Goal: Task Accomplishment & Management: Manage account settings

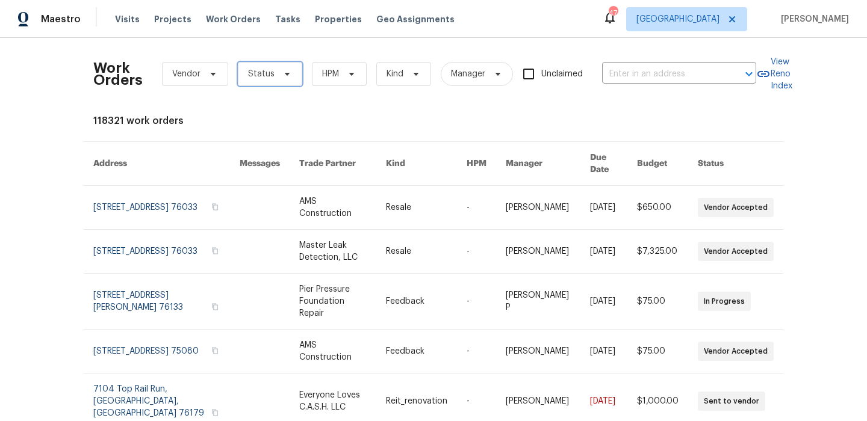
click at [282, 78] on icon at bounding box center [287, 74] width 10 height 10
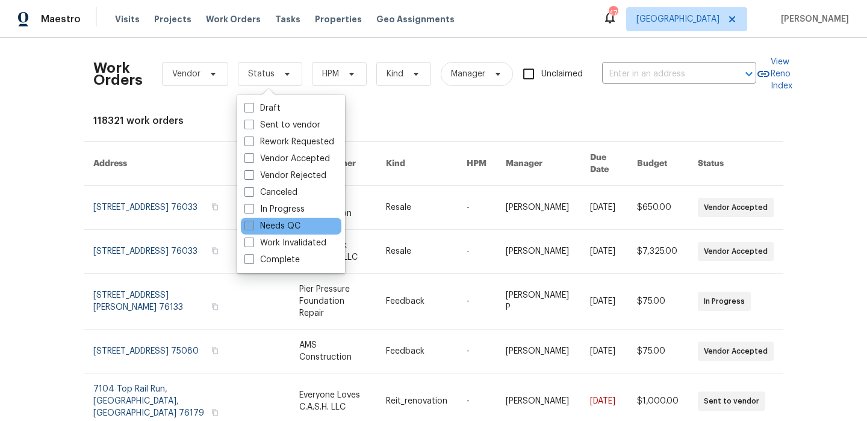
click at [273, 228] on label "Needs QC" at bounding box center [272, 226] width 56 height 12
click at [252, 228] on input "Needs QC" at bounding box center [248, 224] width 8 height 8
checkbox input "true"
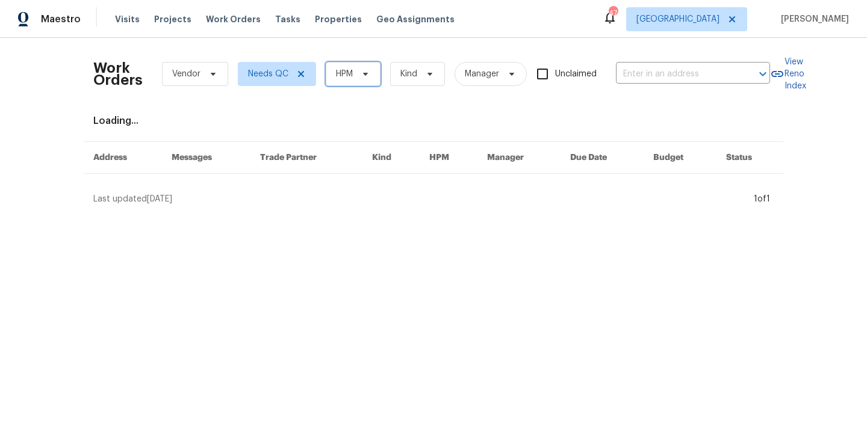
click at [353, 70] on span "HPM" at bounding box center [344, 74] width 17 height 12
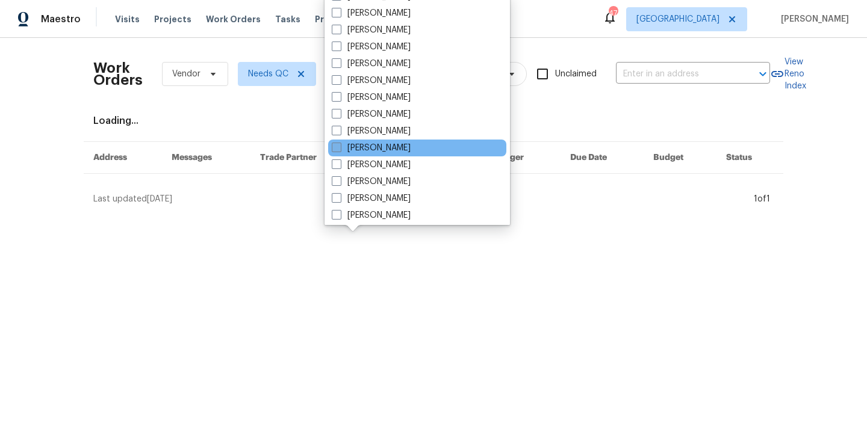
scroll to position [67, 0]
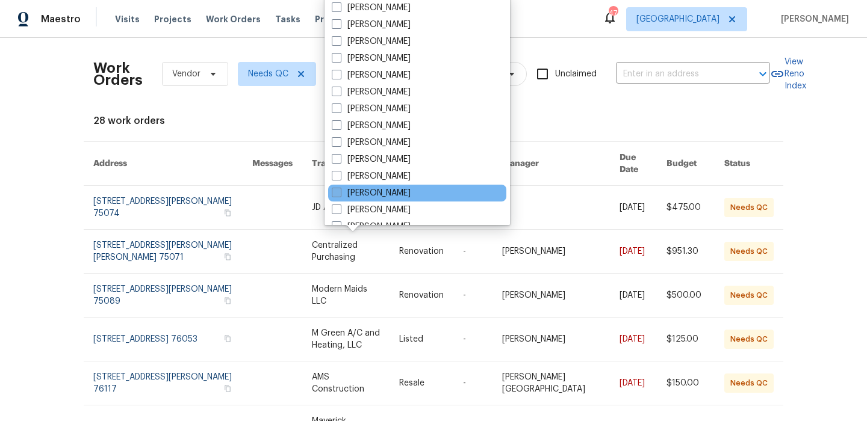
click at [397, 191] on label "[PERSON_NAME]" at bounding box center [371, 193] width 79 height 12
click at [339, 191] on input "[PERSON_NAME]" at bounding box center [336, 191] width 8 height 8
checkbox input "true"
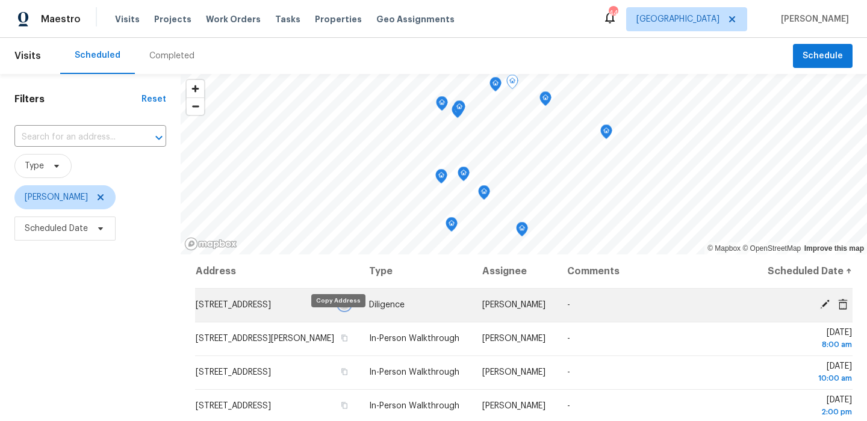
click at [342, 308] on icon "button" at bounding box center [345, 305] width 6 height 7
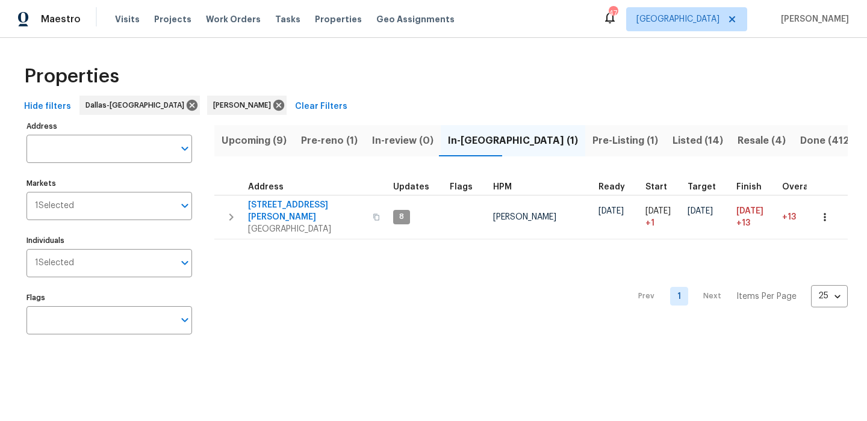
click at [333, 140] on span "Pre-reno (1)" at bounding box center [329, 140] width 57 height 17
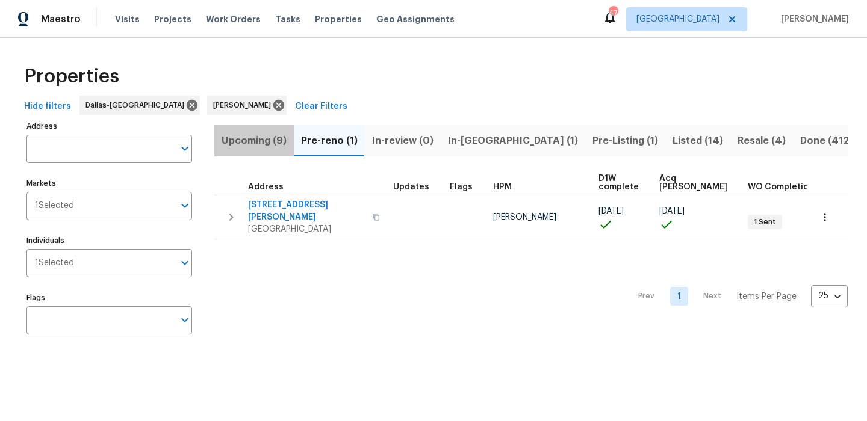
click at [245, 131] on button "Upcoming (9)" at bounding box center [253, 140] width 79 height 31
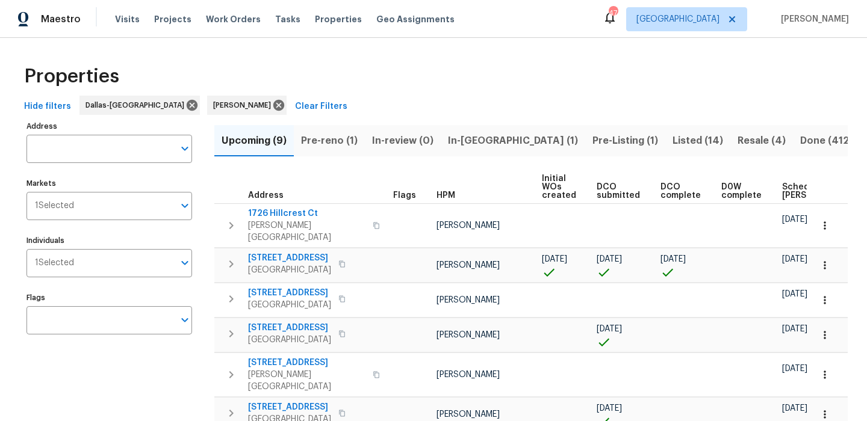
click at [474, 132] on span "In-reno (1)" at bounding box center [513, 140] width 130 height 17
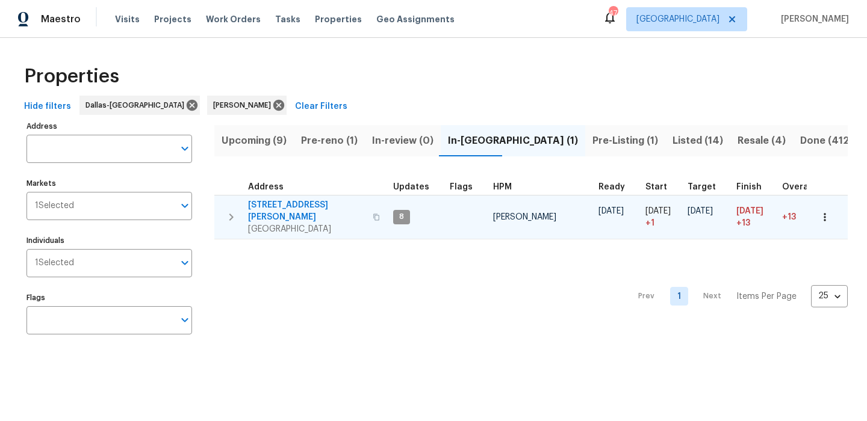
click at [283, 204] on span "120 Cole Rd" at bounding box center [306, 211] width 117 height 24
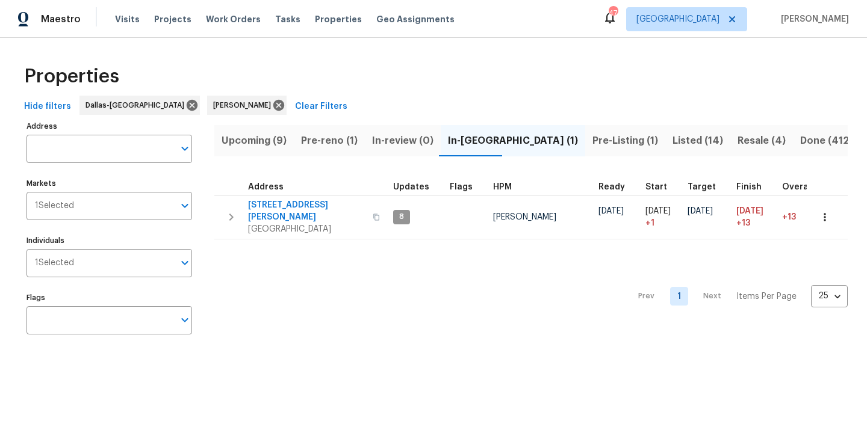
click at [259, 132] on span "Upcoming (9)" at bounding box center [253, 140] width 65 height 17
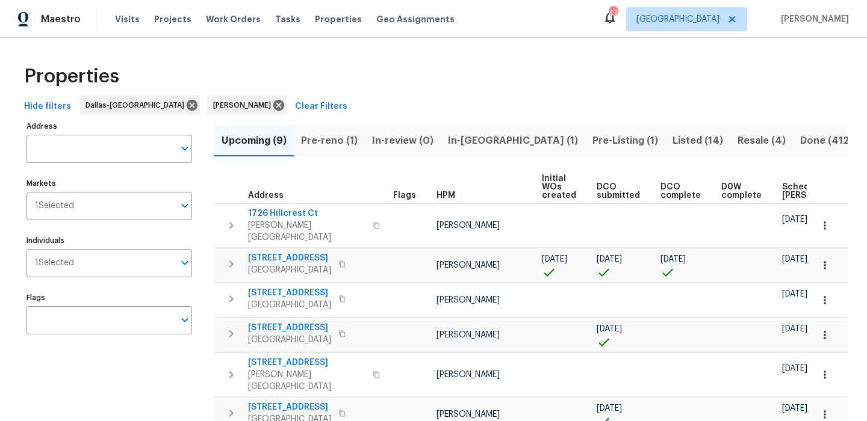
click at [787, 194] on span "Scheduled COE" at bounding box center [816, 191] width 68 height 17
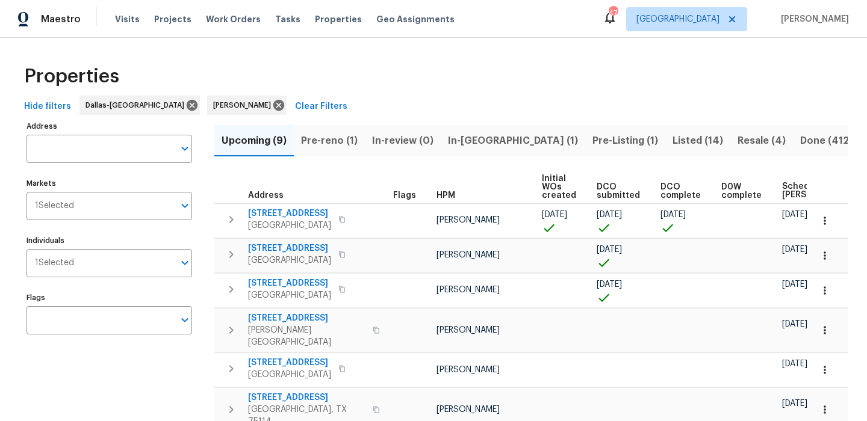
click at [336, 139] on span "Pre-reno (1)" at bounding box center [329, 140] width 57 height 17
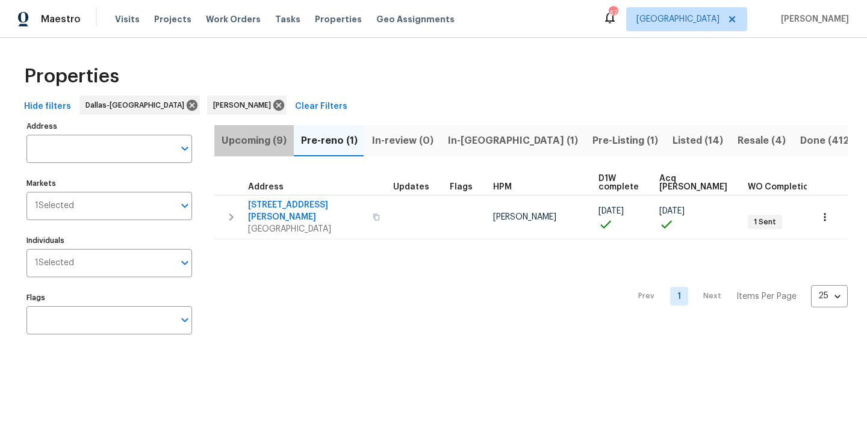
click at [246, 139] on span "Upcoming (9)" at bounding box center [253, 140] width 65 height 17
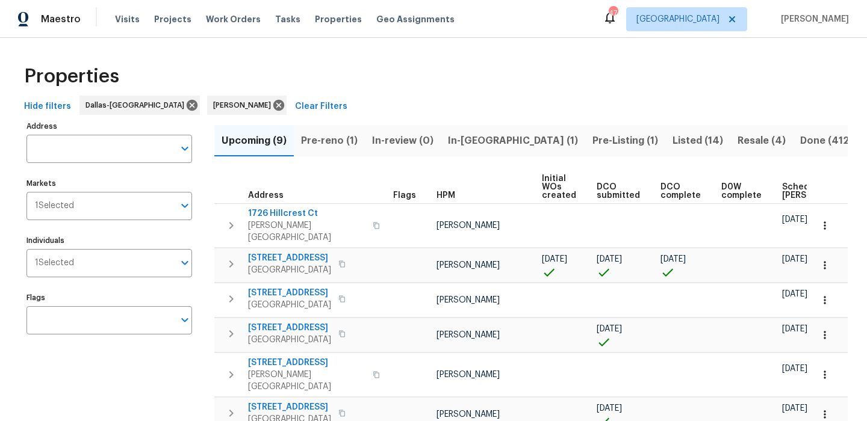
click at [786, 190] on span "Scheduled COE" at bounding box center [816, 191] width 68 height 17
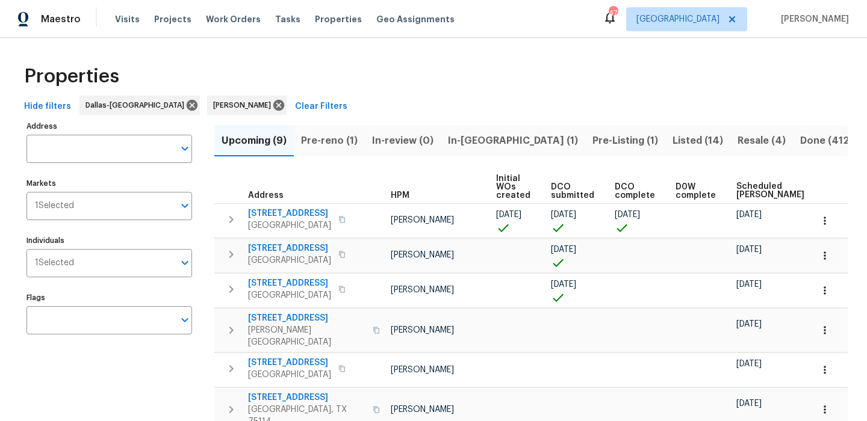
click at [468, 143] on span "In-reno (1)" at bounding box center [513, 140] width 130 height 17
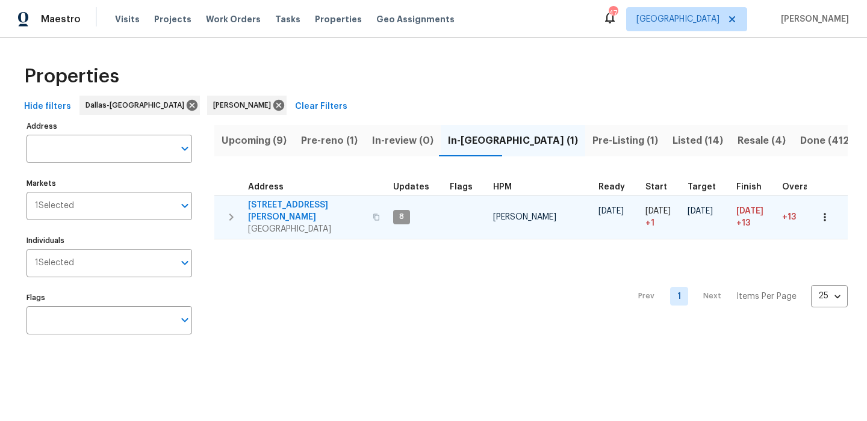
click at [832, 209] on button "button" at bounding box center [824, 217] width 26 height 26
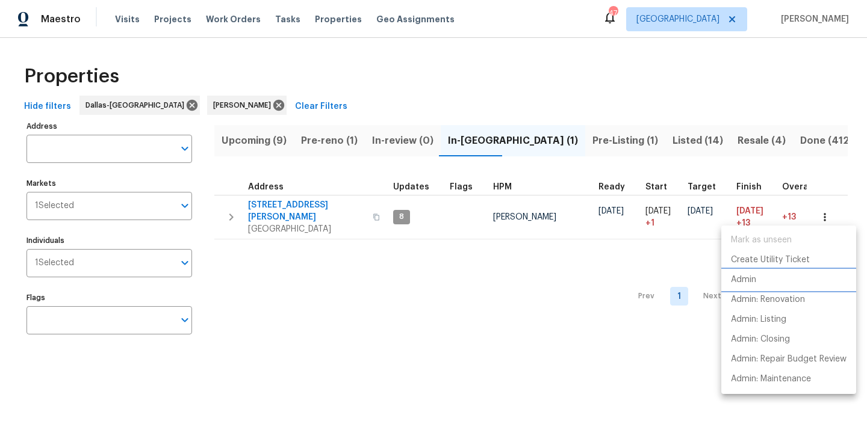
click at [745, 282] on p "Admin" at bounding box center [743, 280] width 25 height 13
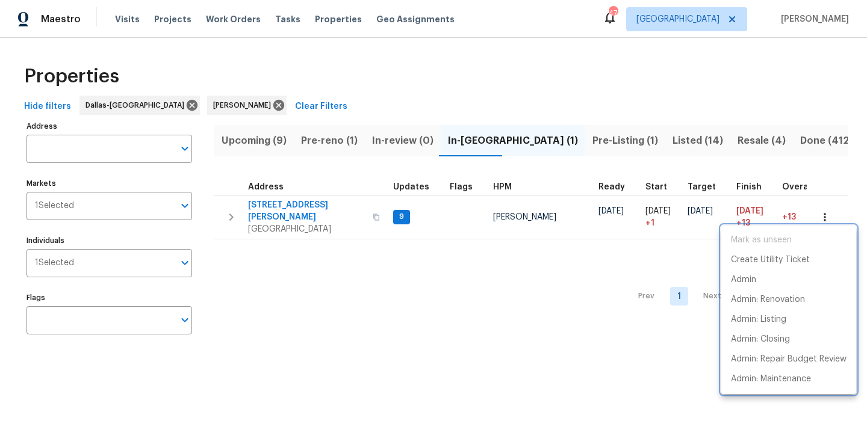
click at [317, 187] on div at bounding box center [433, 210] width 867 height 421
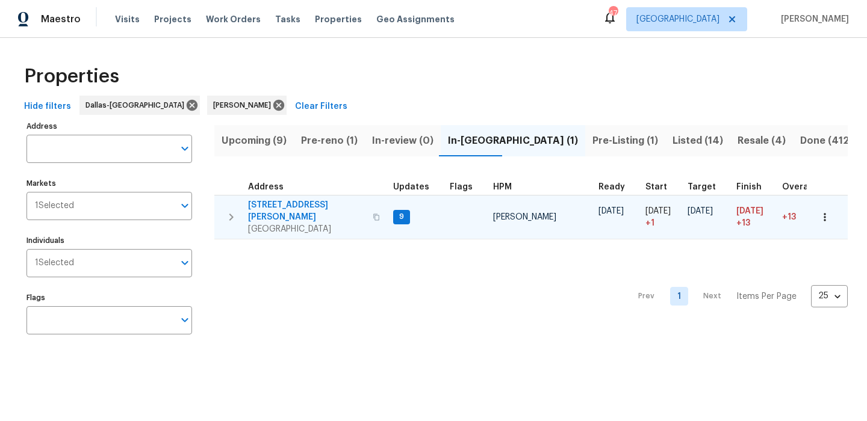
click at [286, 200] on span "120 Cole Rd" at bounding box center [306, 211] width 117 height 24
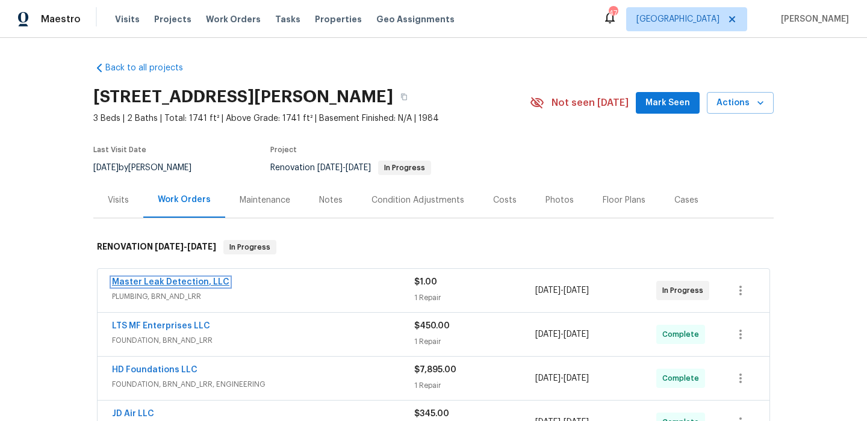
click at [171, 280] on link "Master Leak Detection, LLC" at bounding box center [170, 282] width 117 height 8
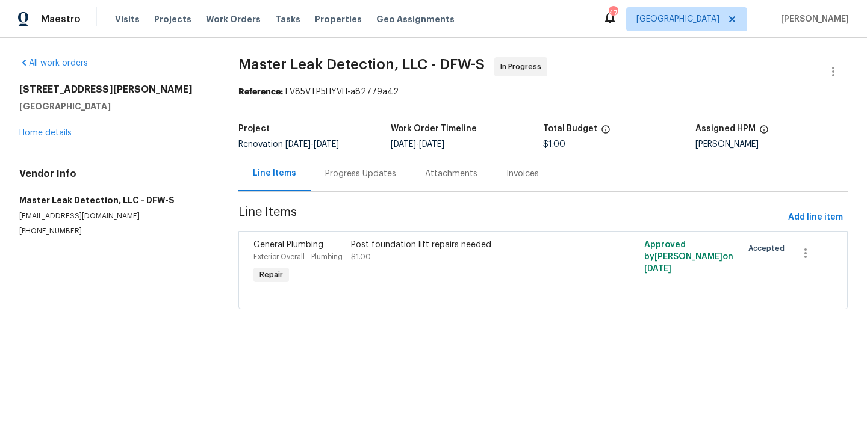
click at [334, 179] on div "Progress Updates" at bounding box center [360, 174] width 71 height 12
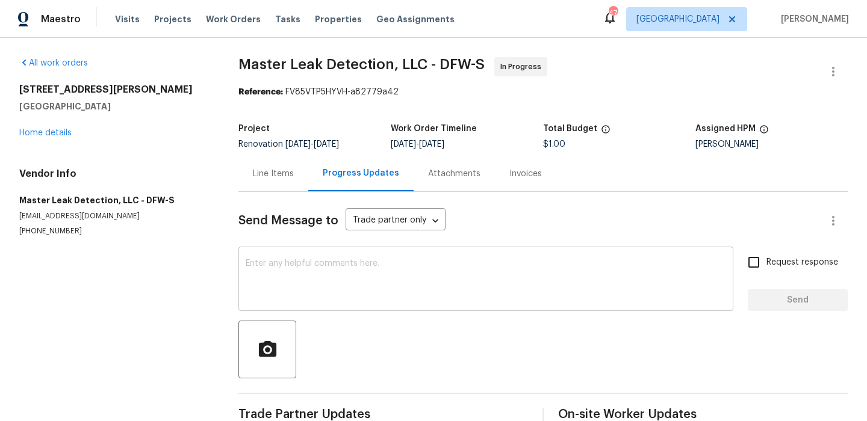
scroll to position [26, 0]
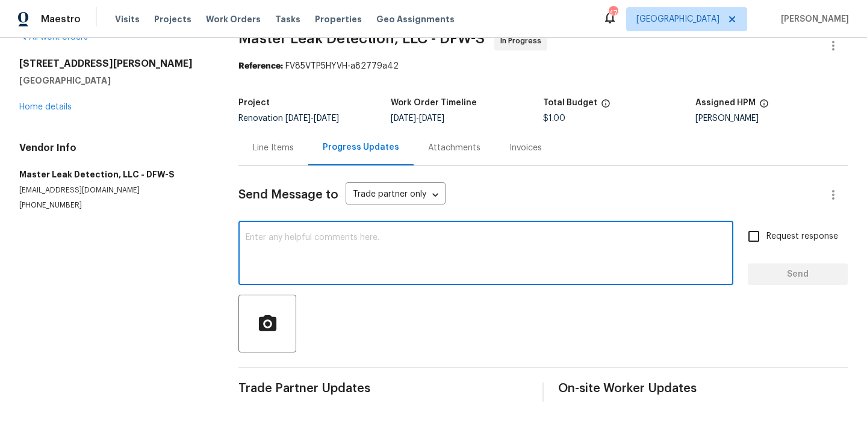
click at [344, 240] on textarea at bounding box center [486, 255] width 480 height 42
type textarea "H"
type textarea "Update on this one?"
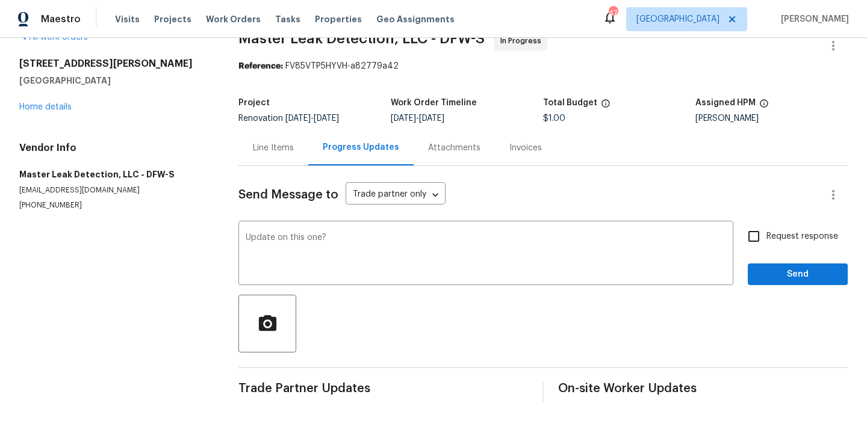
click at [796, 235] on span "Request response" at bounding box center [802, 237] width 72 height 13
click at [766, 235] on input "Request response" at bounding box center [753, 236] width 25 height 25
checkbox input "true"
click at [785, 276] on span "Send" at bounding box center [797, 274] width 81 height 15
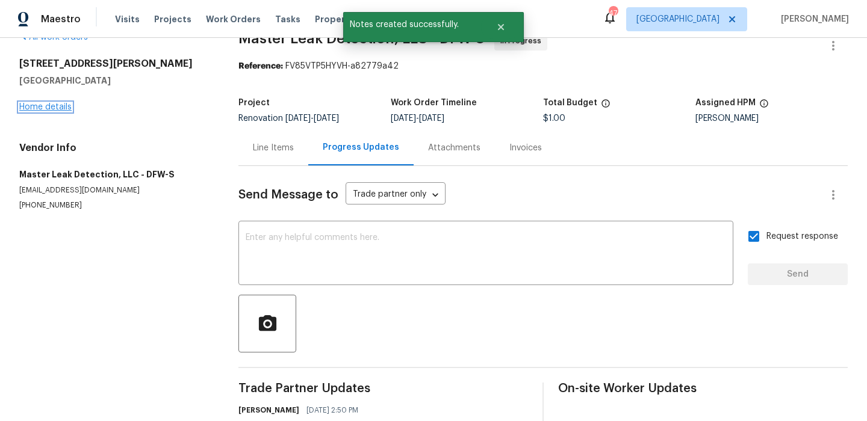
click at [54, 107] on link "Home details" at bounding box center [45, 107] width 52 height 8
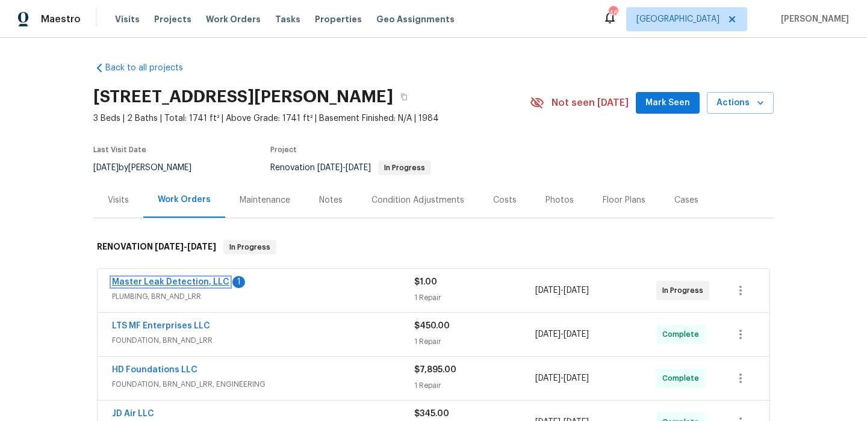
click at [193, 283] on link "Master Leak Detection, LLC" at bounding box center [170, 282] width 117 height 8
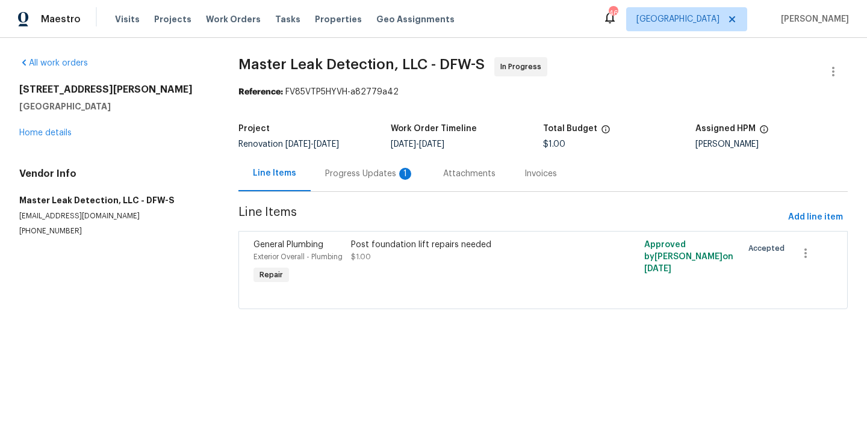
click at [379, 175] on div "Progress Updates 1" at bounding box center [369, 174] width 89 height 12
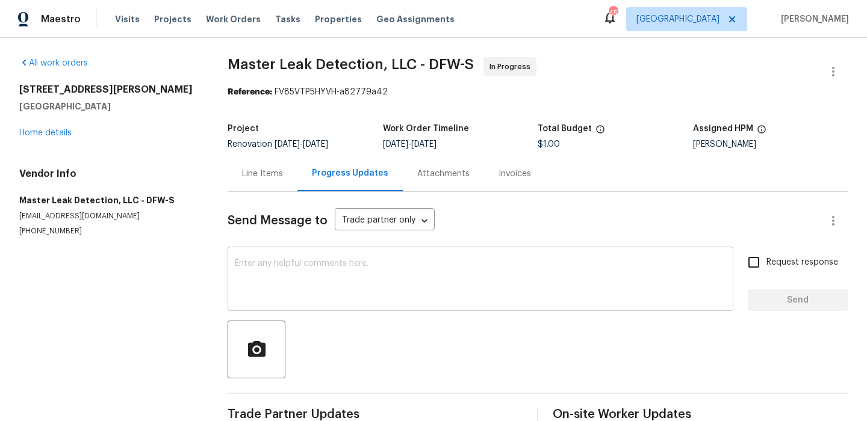
scroll to position [132, 0]
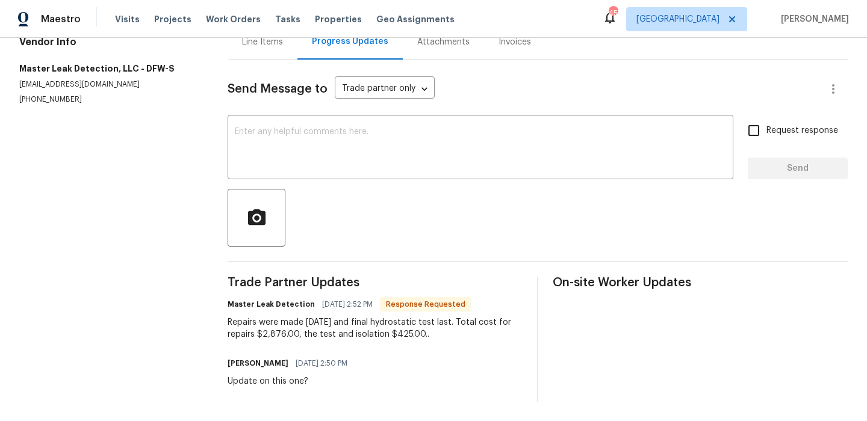
click at [361, 320] on div "Repairs were made yesterday and final hydrostatic test last. Total cost for rep…" at bounding box center [375, 329] width 295 height 24
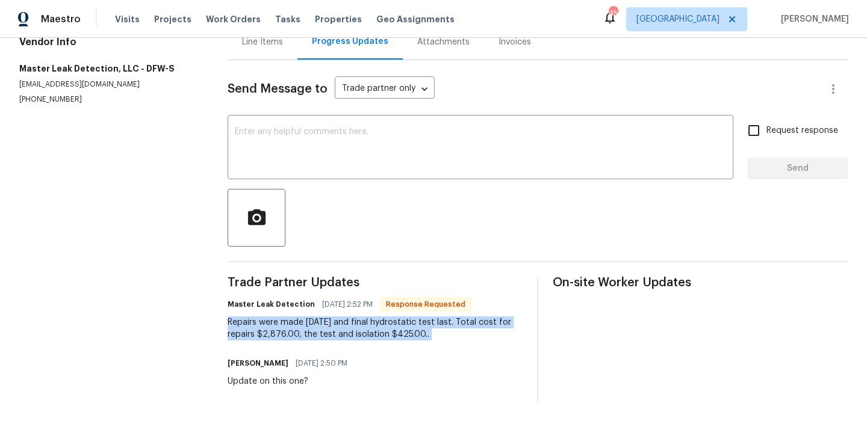
click at [361, 320] on div "Repairs were made yesterday and final hydrostatic test last. Total cost for rep…" at bounding box center [375, 329] width 295 height 24
copy div "Repairs were made yesterday and final hydrostatic test last. Total cost for rep…"
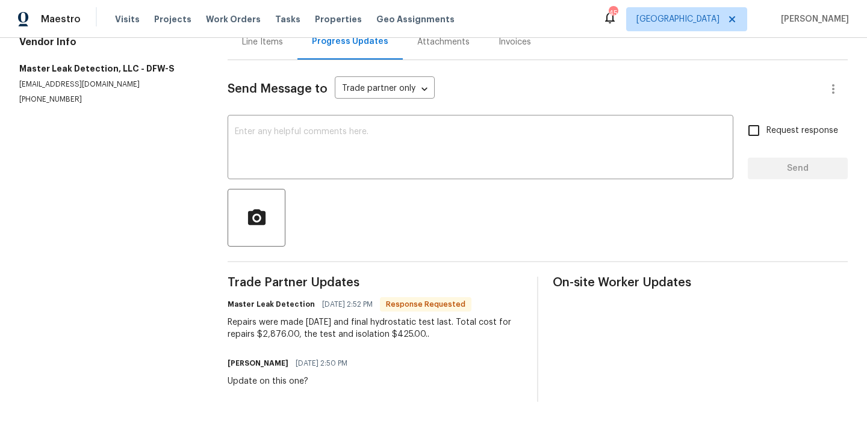
click at [276, 51] on div "Line Items" at bounding box center [263, 42] width 70 height 36
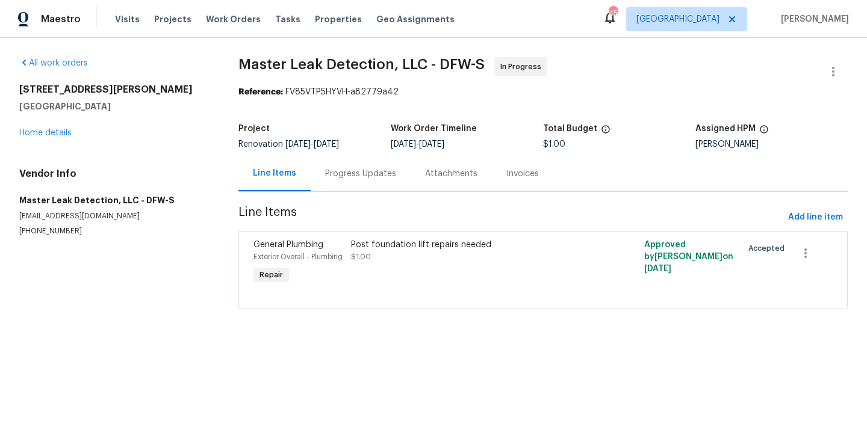
click at [364, 248] on div "Post foundation lift repairs needed" at bounding box center [469, 245] width 237 height 12
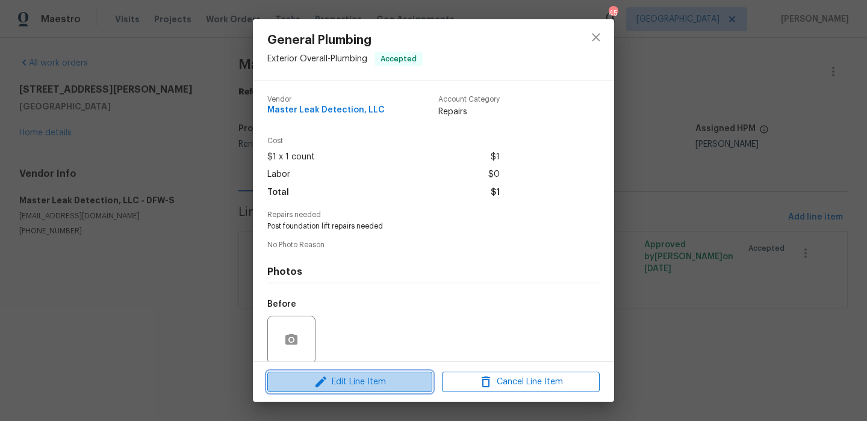
click at [356, 377] on span "Edit Line Item" at bounding box center [350, 382] width 158 height 15
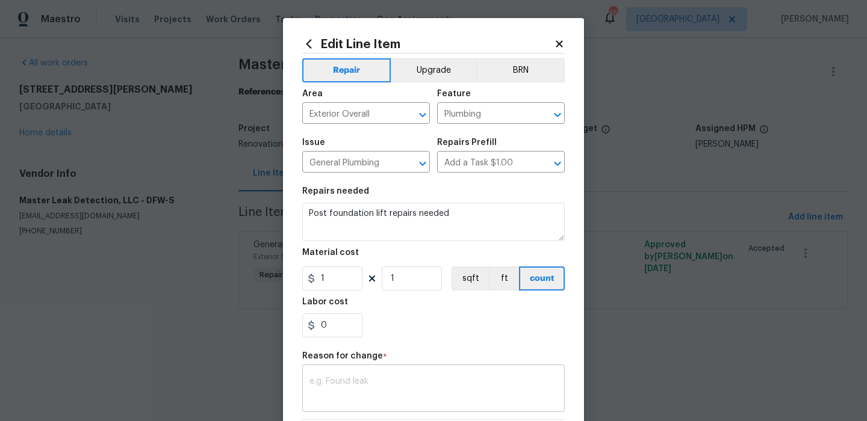
click at [367, 374] on div "x ​" at bounding box center [433, 390] width 262 height 45
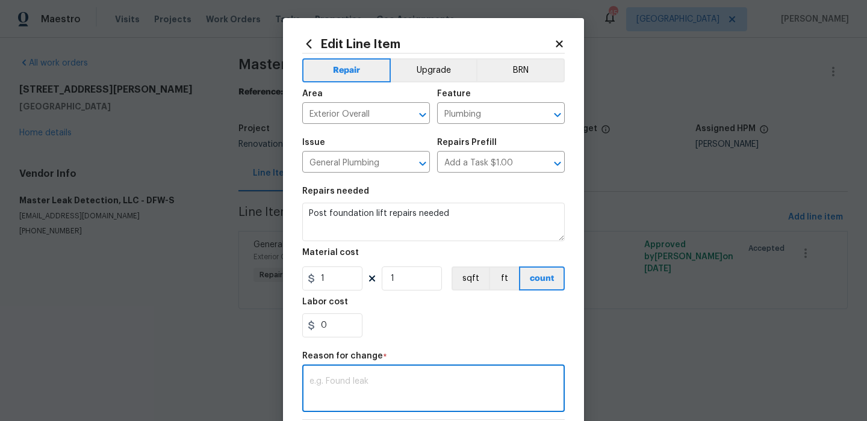
paste textarea "Repairs were made yesterday and final hydrostatic test last. Total cost for rep…"
type textarea "Repairs were made yesterday and final hydrostatic test last. Total cost for rep…"
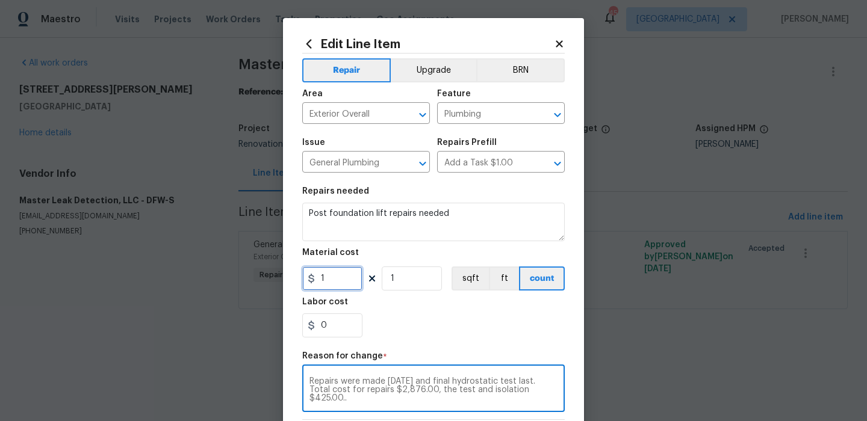
click at [339, 283] on input "1" at bounding box center [332, 279] width 60 height 24
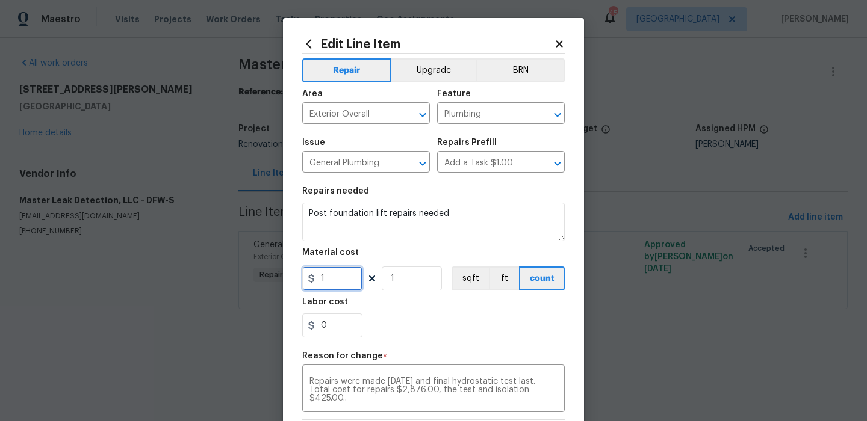
click at [339, 283] on input "1" at bounding box center [332, 279] width 60 height 24
type input "2876"
click at [345, 330] on input "0" at bounding box center [332, 326] width 60 height 24
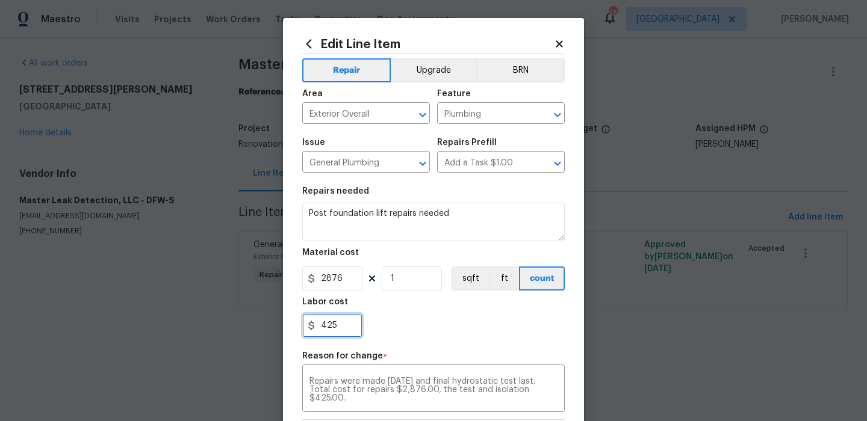
type input "425"
click at [409, 328] on div "425" at bounding box center [433, 326] width 262 height 24
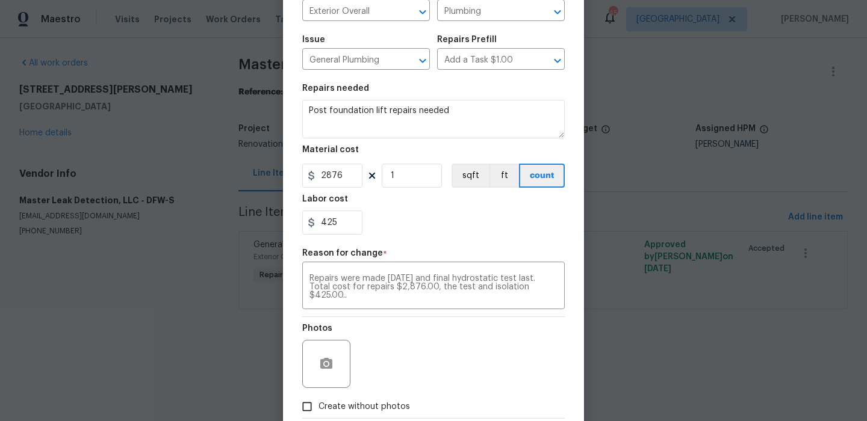
scroll to position [172, 0]
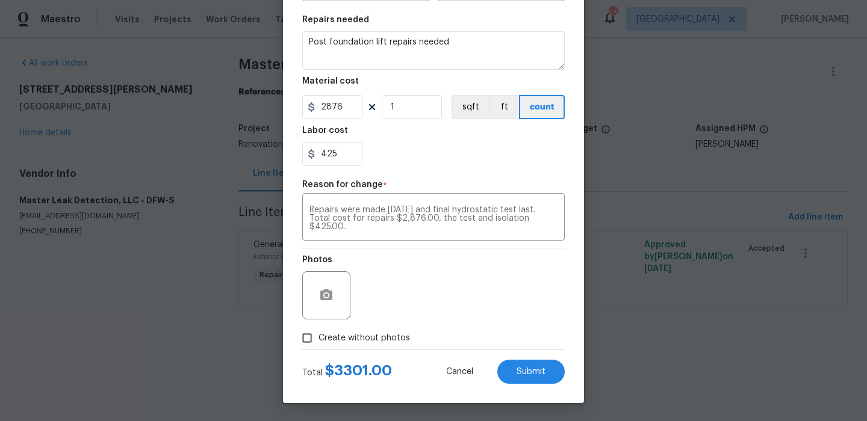
click at [376, 330] on label "Create without photos" at bounding box center [353, 338] width 114 height 23
click at [318, 330] on input "Create without photos" at bounding box center [307, 338] width 23 height 23
checkbox input "true"
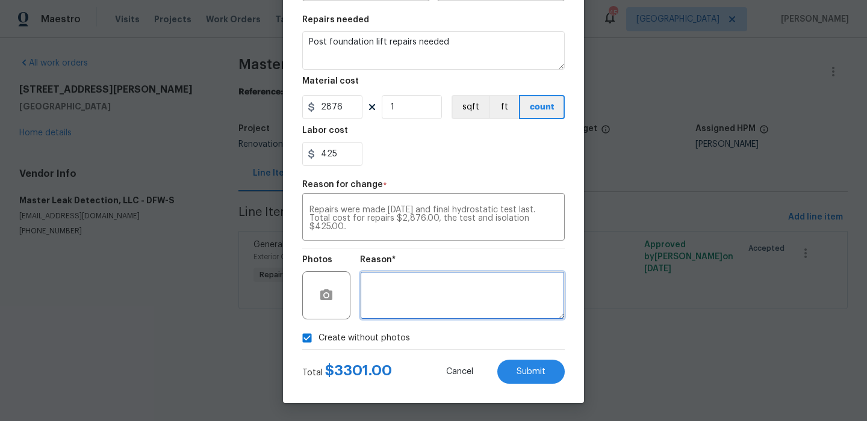
click at [442, 318] on textarea at bounding box center [462, 295] width 205 height 48
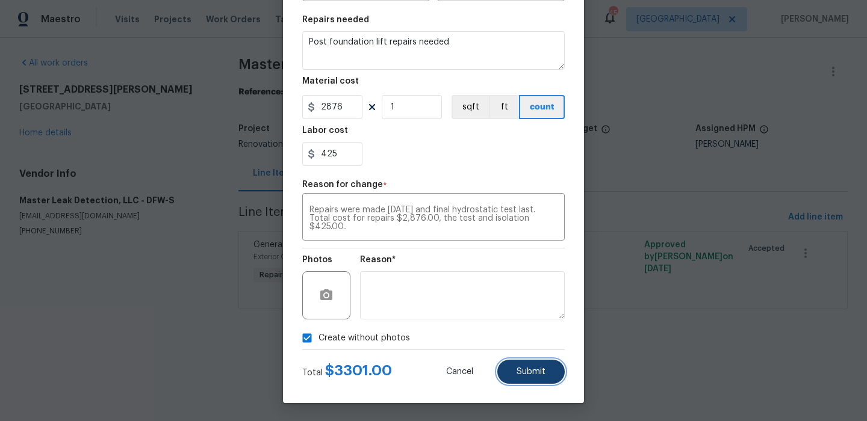
click at [527, 361] on button "Submit" at bounding box center [530, 372] width 67 height 24
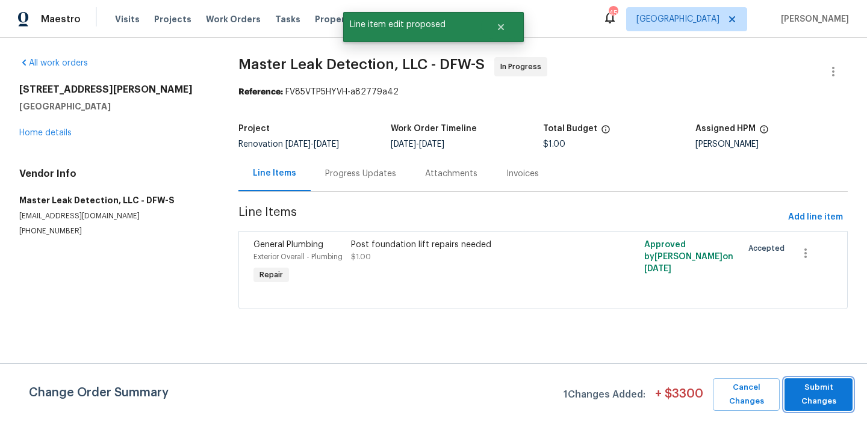
scroll to position [0, 0]
click at [817, 398] on span "Submit Changes" at bounding box center [818, 395] width 56 height 28
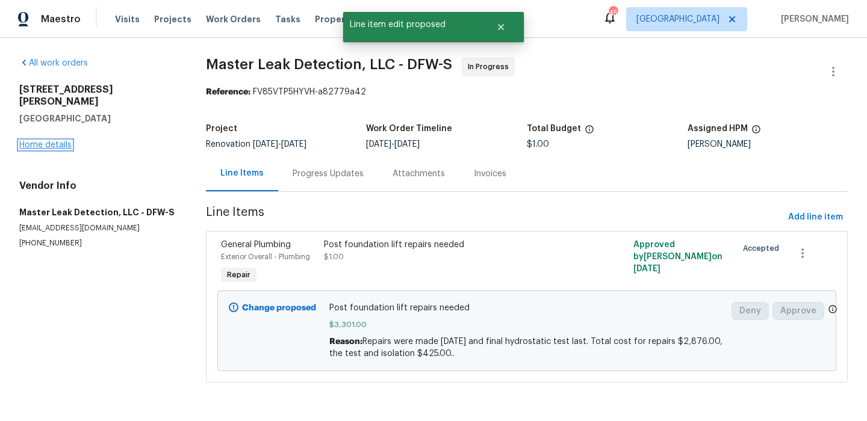
click at [36, 141] on link "Home details" at bounding box center [45, 145] width 52 height 8
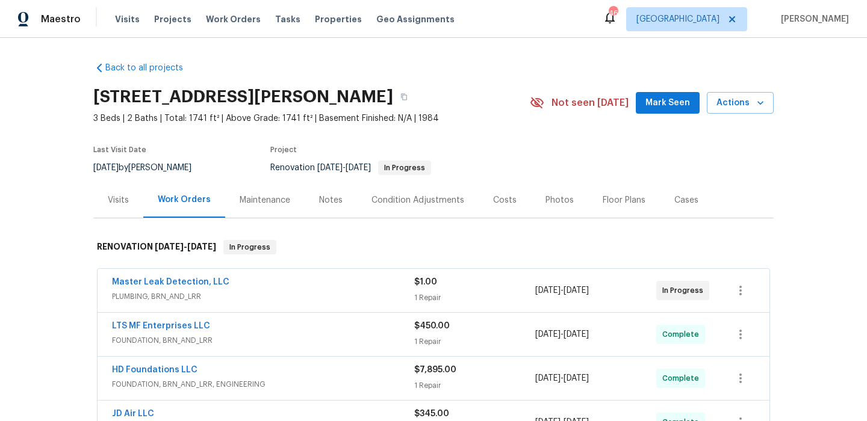
click at [670, 107] on span "Mark Seen" at bounding box center [667, 103] width 45 height 15
click at [326, 196] on div "Notes" at bounding box center [330, 200] width 23 height 12
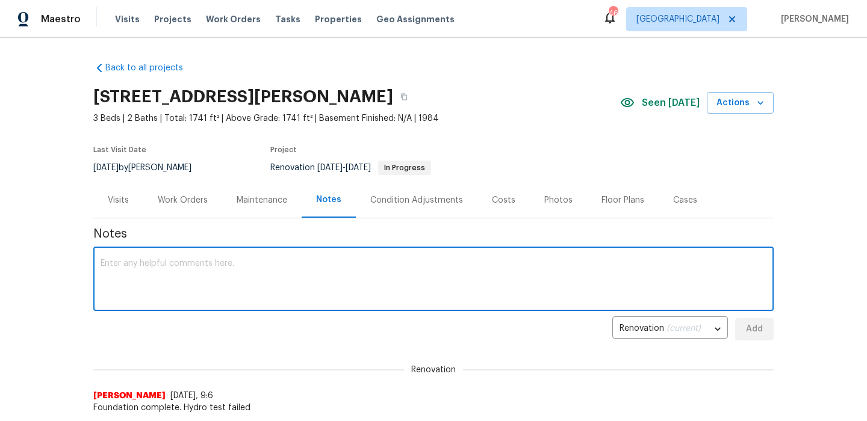
click at [288, 282] on textarea at bounding box center [434, 280] width 666 height 42
type textarea "Plumbing repairs completed"
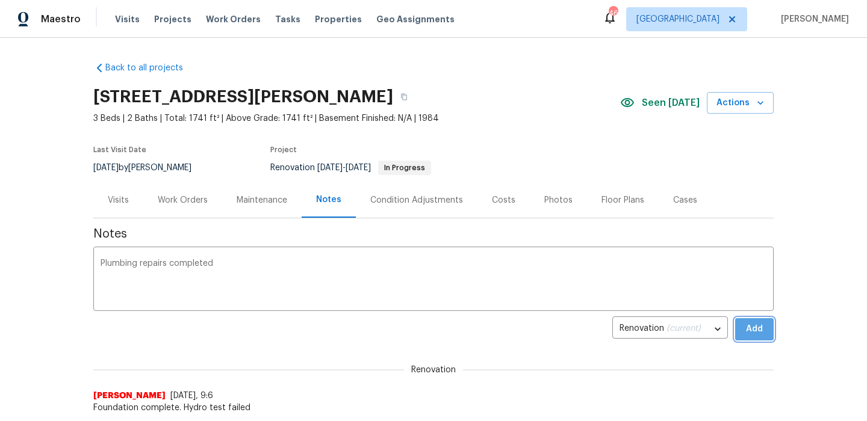
click at [752, 329] on span "Add" at bounding box center [754, 329] width 19 height 15
